Goal: Information Seeking & Learning: Learn about a topic

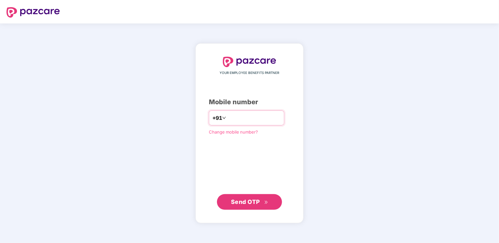
click at [263, 120] on input "number" at bounding box center [253, 118] width 53 height 10
type input "**********"
click at [243, 203] on span "Send OTP" at bounding box center [245, 201] width 29 height 7
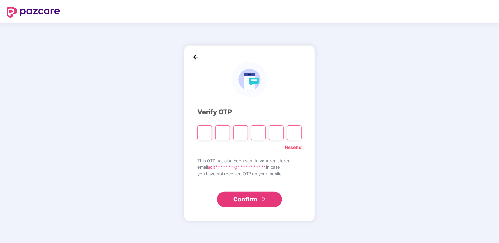
click at [208, 130] on input "Please enter verification code. Digit 1" at bounding box center [204, 132] width 15 height 15
type input "*"
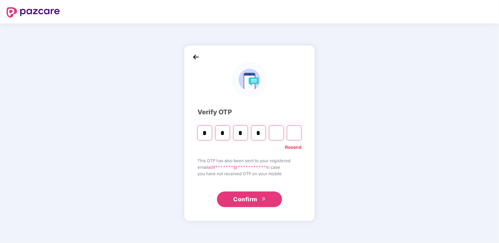
type input "*"
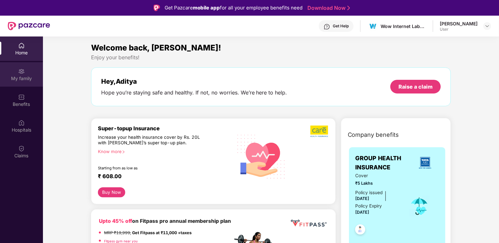
click at [26, 78] on div "My family" at bounding box center [21, 78] width 43 height 7
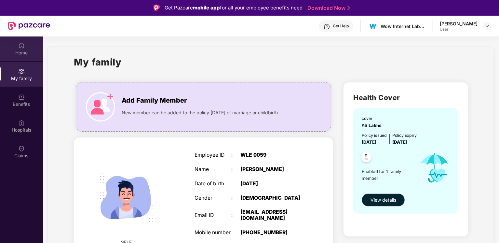
click at [19, 45] on img at bounding box center [21, 45] width 7 height 7
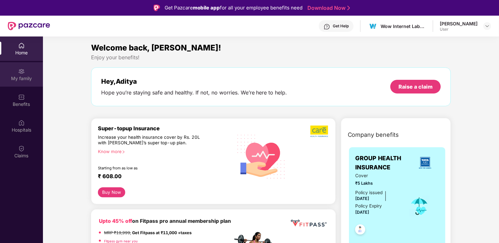
click at [22, 83] on div "My family" at bounding box center [21, 74] width 43 height 24
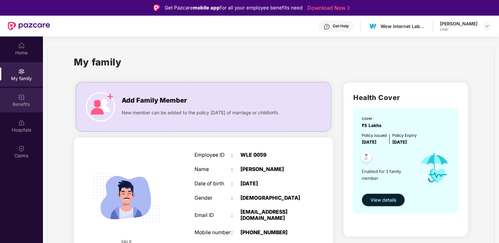
click at [30, 97] on div "Benefits" at bounding box center [21, 100] width 43 height 24
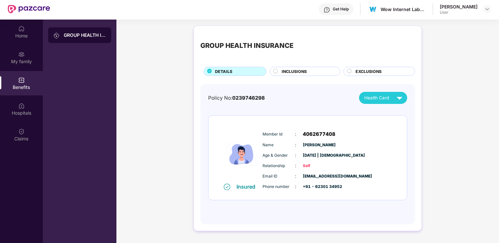
scroll to position [36, 0]
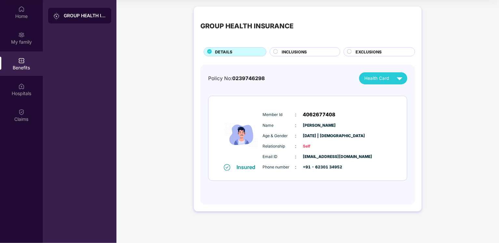
click at [303, 49] on span "INCLUSIONS" at bounding box center [294, 52] width 25 height 6
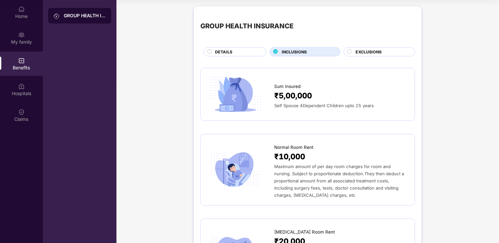
click at [246, 51] on div "DETAILS" at bounding box center [237, 52] width 51 height 7
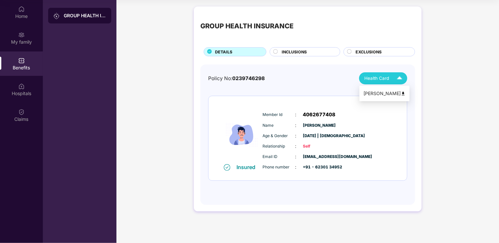
click at [386, 92] on div "[PERSON_NAME]" at bounding box center [384, 93] width 42 height 7
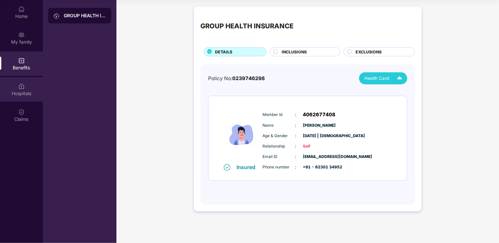
click at [29, 94] on div "Hospitals" at bounding box center [21, 93] width 43 height 7
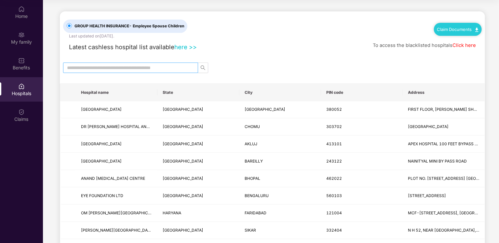
click at [101, 68] on input "text" at bounding box center [128, 67] width 122 height 7
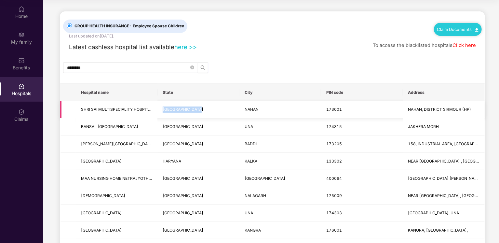
drag, startPoint x: 207, startPoint y: 107, endPoint x: 162, endPoint y: 107, distance: 45.5
click at [162, 107] on td "[GEOGRAPHIC_DATA]" at bounding box center [198, 109] width 82 height 17
copy span "[GEOGRAPHIC_DATA]"
click at [105, 62] on span "********" at bounding box center [130, 67] width 135 height 10
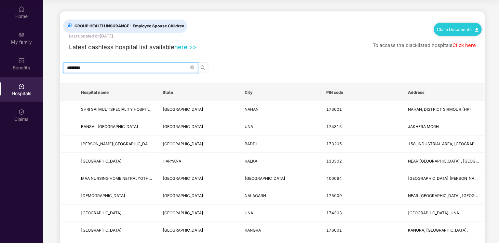
paste input "********"
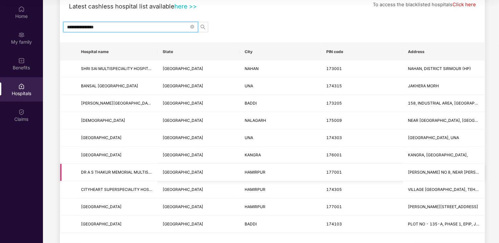
scroll to position [0, 0]
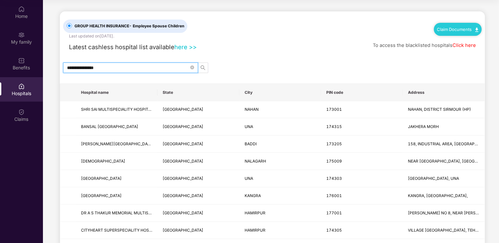
type input "**********"
click at [181, 45] on link "here >>" at bounding box center [185, 46] width 22 height 7
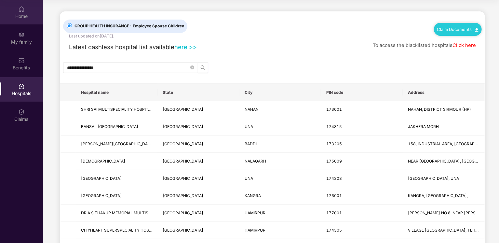
click at [31, 10] on div "Home" at bounding box center [21, 12] width 43 height 24
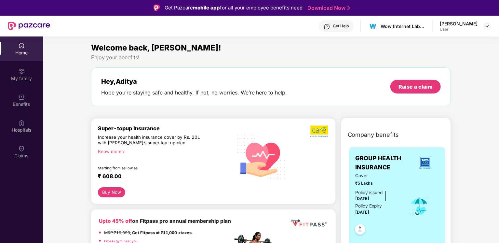
click at [345, 23] on div "Get Help" at bounding box center [336, 26] width 35 height 12
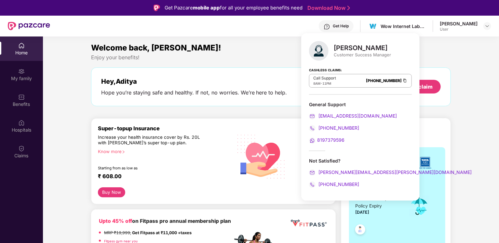
click at [275, 53] on div "Welcome back, [PERSON_NAME]!" at bounding box center [271, 48] width 360 height 12
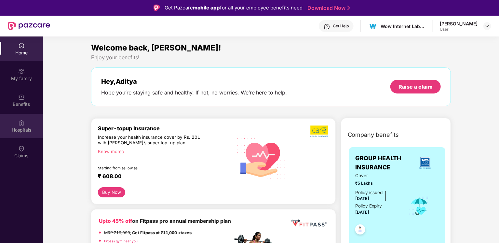
click at [22, 122] on img at bounding box center [21, 122] width 7 height 7
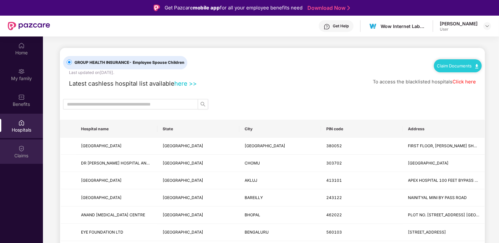
click at [24, 148] on img at bounding box center [21, 148] width 7 height 7
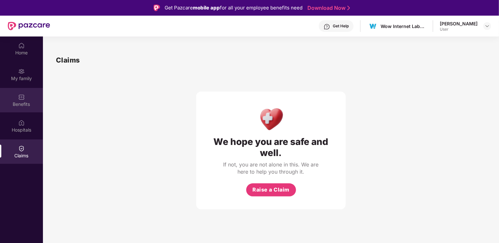
click at [21, 99] on img at bounding box center [21, 97] width 7 height 7
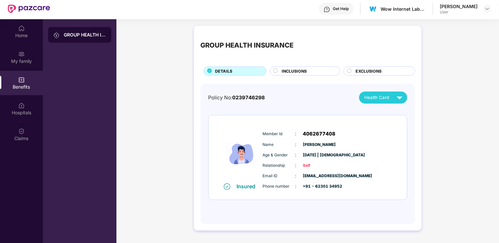
scroll to position [36, 0]
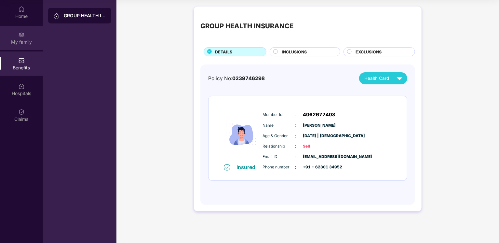
click at [22, 42] on div "My family" at bounding box center [21, 42] width 43 height 7
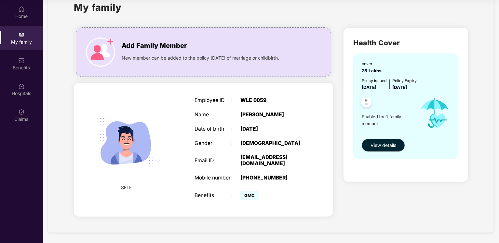
scroll to position [0, 0]
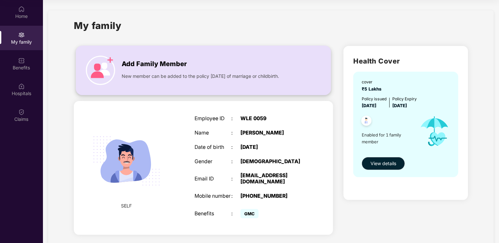
click at [118, 64] on div "Add Family Member New member can be added to the policy [DATE] of marriage or c…" at bounding box center [203, 70] width 255 height 36
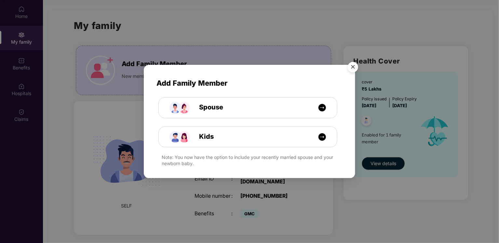
click at [354, 69] on img "Close" at bounding box center [353, 68] width 18 height 18
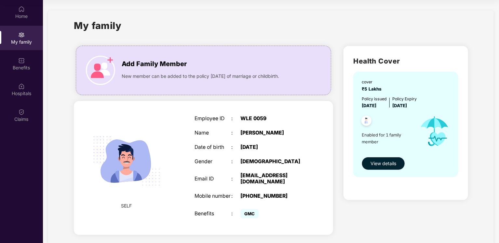
scroll to position [18, 0]
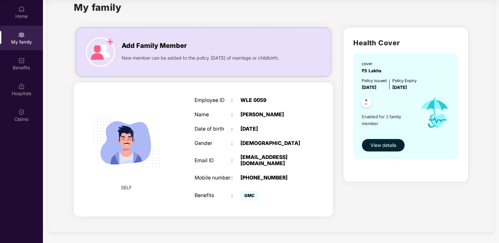
click at [388, 145] on span "View details" at bounding box center [383, 144] width 26 height 7
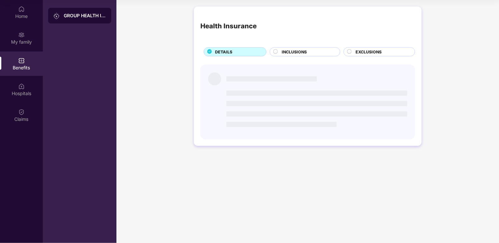
scroll to position [0, 0]
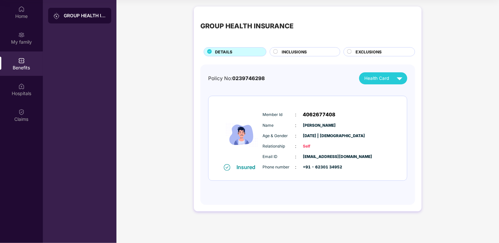
click at [354, 53] on div "EXCLUSIONS" at bounding box center [381, 52] width 59 height 7
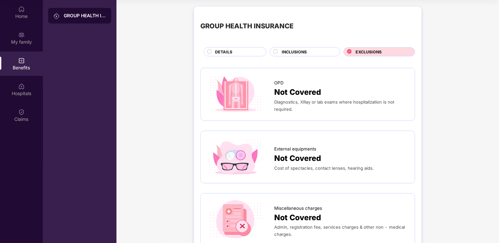
click at [299, 52] on span "INCLUSIONS" at bounding box center [294, 52] width 25 height 6
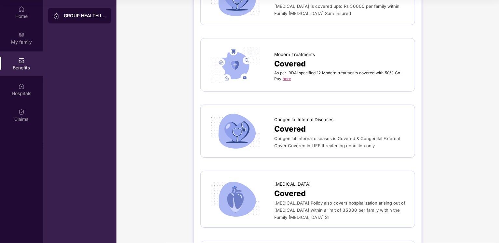
scroll to position [1284, 0]
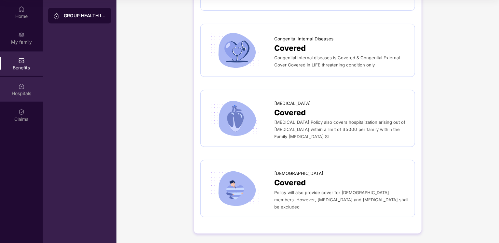
click at [23, 90] on div "Hospitals" at bounding box center [21, 93] width 43 height 7
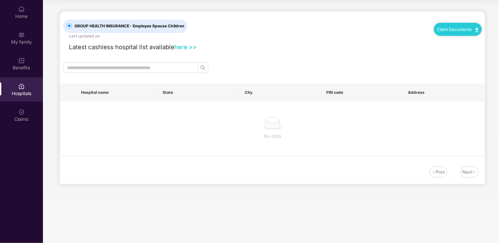
scroll to position [0, 0]
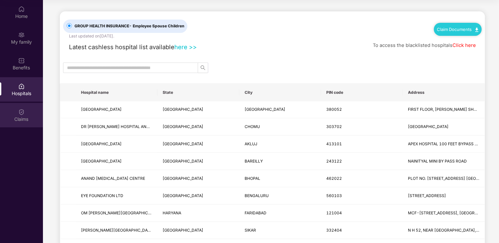
click at [25, 106] on div "Claims" at bounding box center [21, 115] width 43 height 24
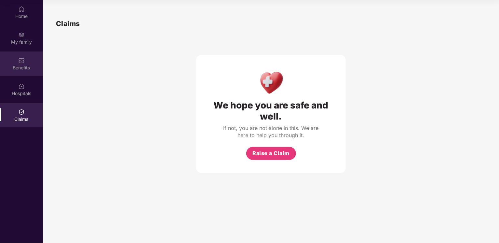
click at [25, 56] on div "Benefits" at bounding box center [21, 63] width 43 height 24
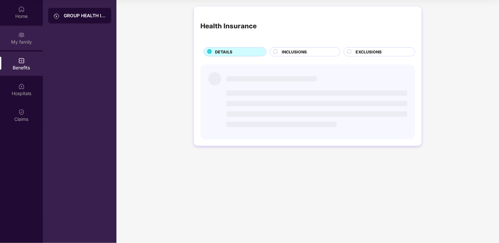
click at [27, 39] on div "My family" at bounding box center [21, 42] width 43 height 7
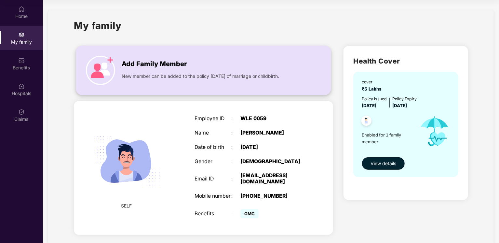
click at [190, 74] on span "New member can be added to the policy [DATE] of marriage or childbirth." at bounding box center [200, 76] width 157 height 7
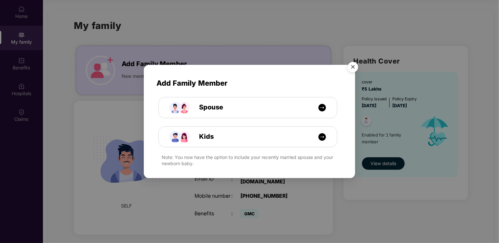
click at [352, 67] on img "Close" at bounding box center [353, 68] width 18 height 18
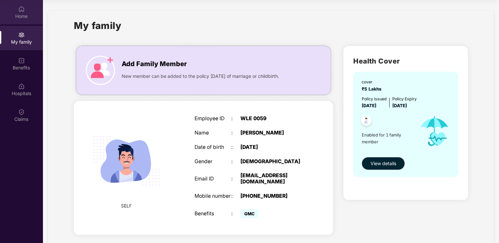
click at [18, 12] on div "Home" at bounding box center [21, 12] width 43 height 24
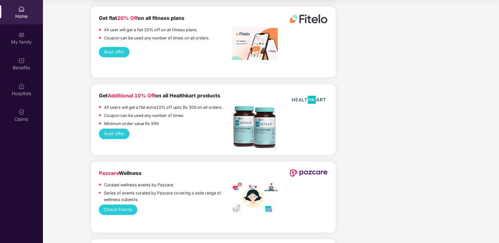
scroll to position [1397, 0]
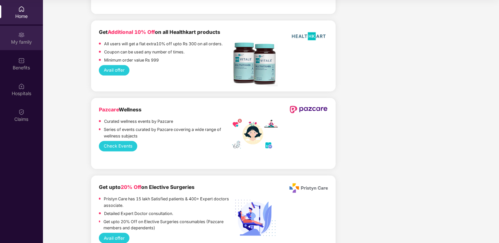
click at [19, 45] on div "My family" at bounding box center [21, 38] width 43 height 24
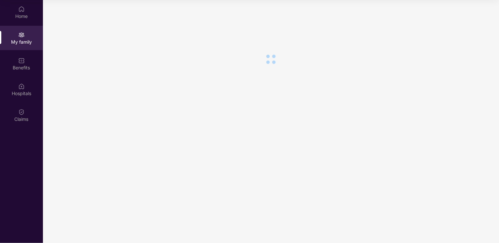
scroll to position [0, 0]
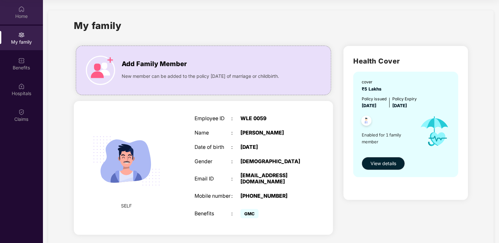
click at [25, 16] on div "Home" at bounding box center [21, 16] width 43 height 7
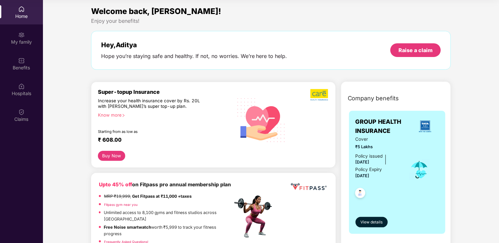
click at [119, 115] on div "Know more" at bounding box center [163, 114] width 131 height 5
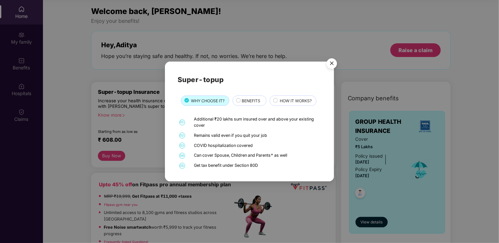
click at [250, 103] on span "BENEFITS" at bounding box center [251, 101] width 19 height 6
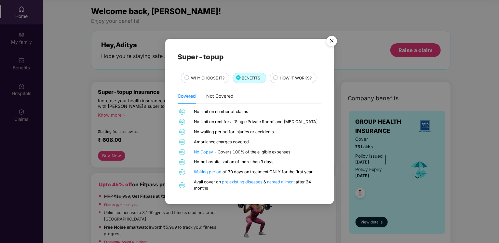
click at [291, 74] on div "HOW IT WORKS?" at bounding box center [293, 78] width 47 height 10
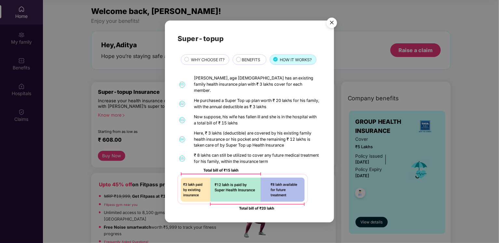
click at [330, 23] on img "Close" at bounding box center [332, 24] width 18 height 18
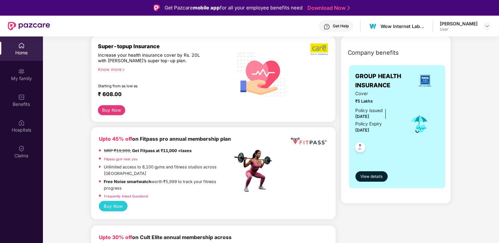
scroll to position [65, 0]
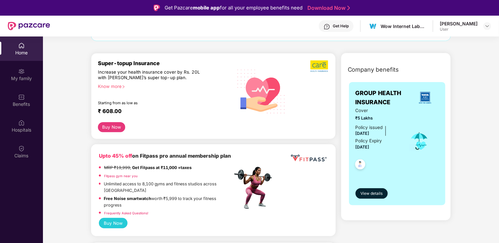
click at [118, 84] on div "Know more" at bounding box center [163, 86] width 131 height 5
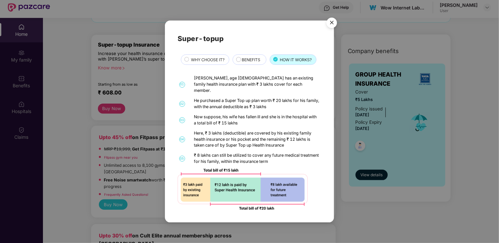
scroll to position [36, 0]
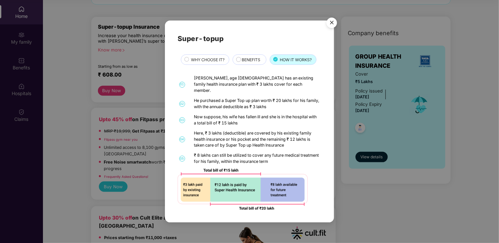
click at [215, 56] on div "Super-topup WHY CHOOSE IT? BENEFITS HOW IT WORKS? 01 [PERSON_NAME], age [DEMOGR…" at bounding box center [250, 121] width 144 height 176
click at [214, 59] on div "WHY CHOOSE IT?" at bounding box center [205, 59] width 48 height 10
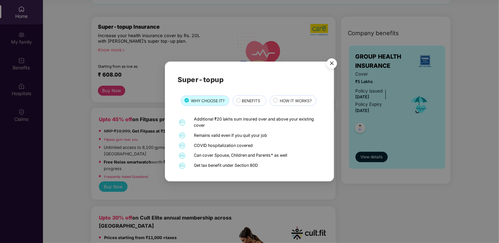
click at [334, 62] on img "Close" at bounding box center [332, 64] width 18 height 18
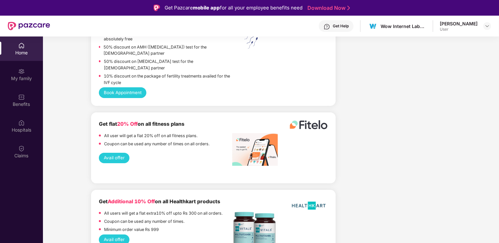
scroll to position [1203, 0]
